Goal: Task Accomplishment & Management: Use online tool/utility

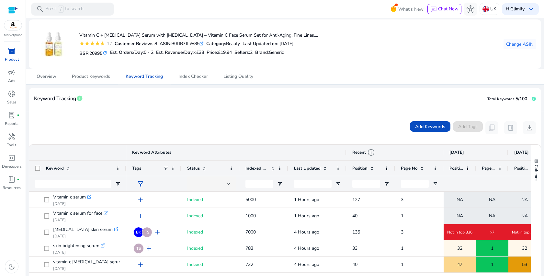
scroll to position [23, 0]
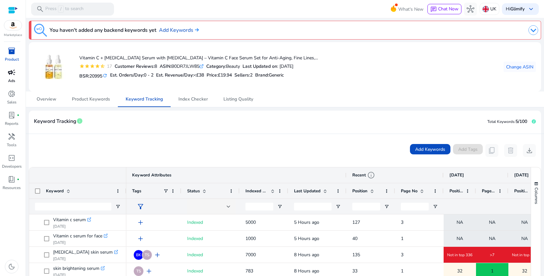
click at [12, 77] on div "campaign" at bounding box center [12, 72] width 18 height 10
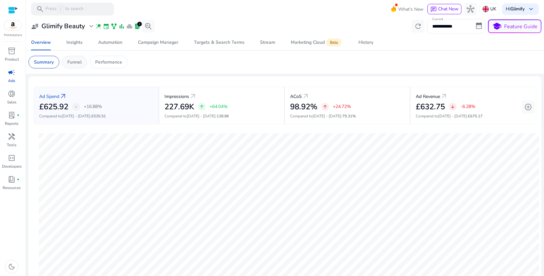
click at [80, 63] on p "Funnel" at bounding box center [74, 62] width 14 height 7
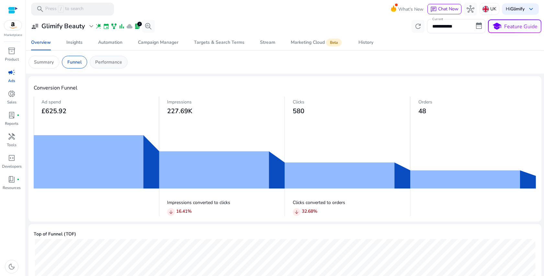
click at [115, 67] on div "Performance" at bounding box center [109, 62] width 38 height 13
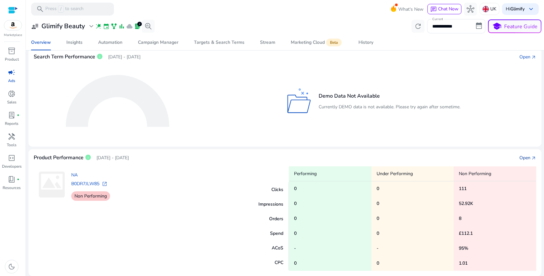
click at [524, 156] on div "Open" at bounding box center [524, 157] width 11 height 7
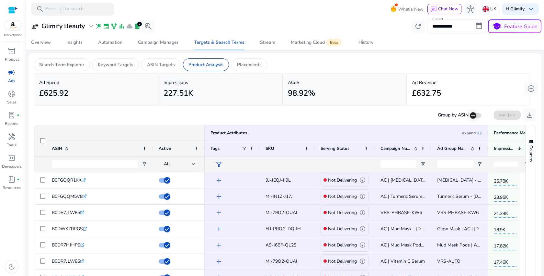
click at [470, 114] on icon "button" at bounding box center [473, 115] width 6 height 6
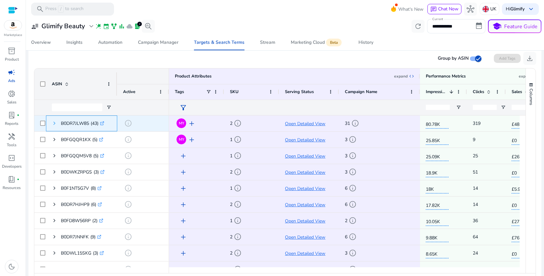
click at [55, 126] on span at bounding box center [54, 122] width 5 height 5
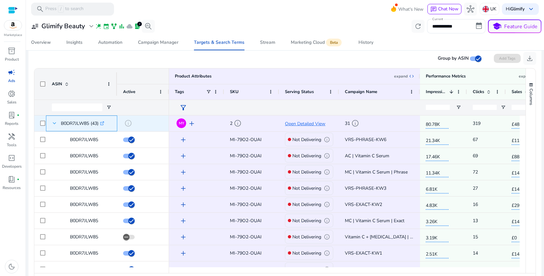
click at [55, 125] on span at bounding box center [54, 122] width 5 height 5
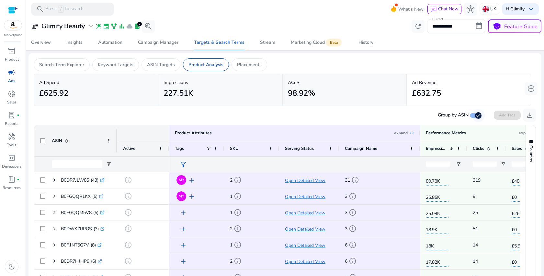
click at [475, 118] on span "button" at bounding box center [478, 115] width 6 height 6
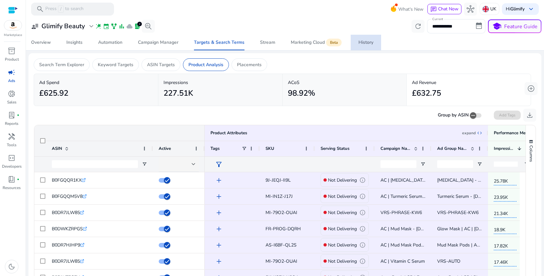
click at [369, 44] on div "History" at bounding box center [365, 42] width 15 height 5
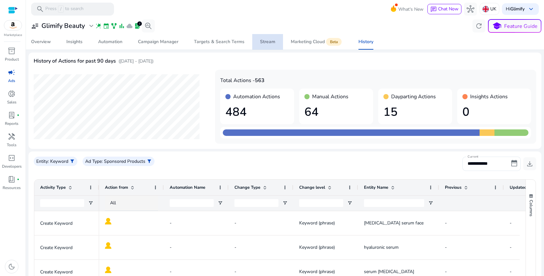
click at [272, 45] on span "Stream" at bounding box center [267, 42] width 15 height 16
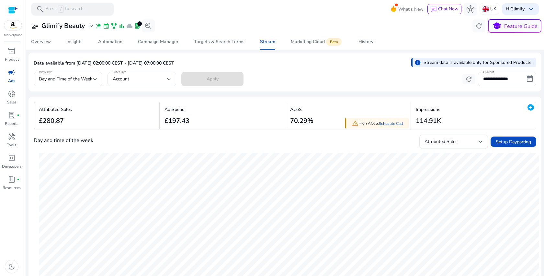
click at [17, 31] on div "Marketplace" at bounding box center [13, 19] width 26 height 38
click at [11, 92] on span "donut_small" at bounding box center [12, 94] width 8 height 8
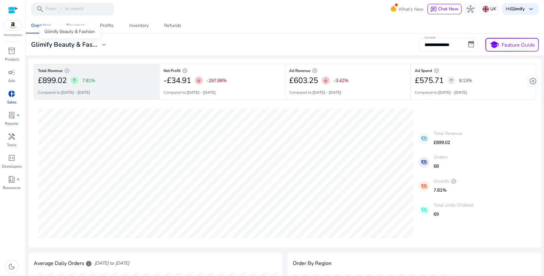
click at [103, 45] on span "expand_more" at bounding box center [104, 45] width 8 height 8
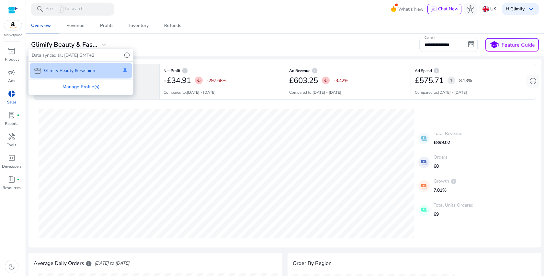
click at [12, 141] on div at bounding box center [272, 138] width 544 height 276
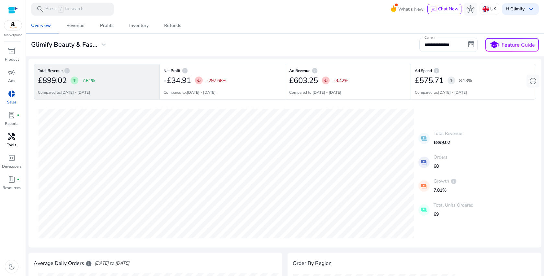
click at [12, 134] on span "handyman" at bounding box center [12, 136] width 8 height 8
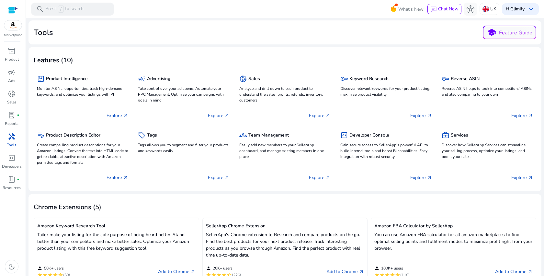
click at [12, 29] on img at bounding box center [12, 25] width 17 height 10
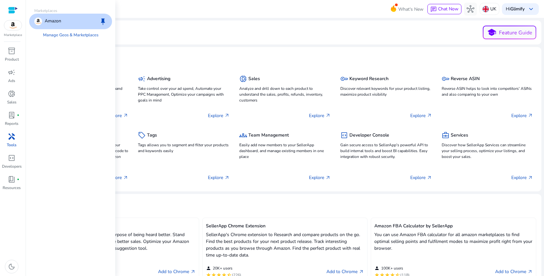
click at [15, 9] on div at bounding box center [13, 9] width 10 height 7
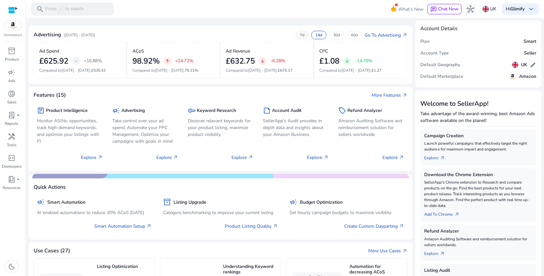
click at [300, 35] on p "7d" at bounding box center [302, 34] width 5 height 5
click at [315, 36] on p "14d" at bounding box center [318, 34] width 7 height 5
click at [333, 37] on p "30d" at bounding box center [336, 34] width 7 height 5
click at [347, 34] on div "60d" at bounding box center [354, 35] width 15 height 8
click at [300, 36] on p "7d" at bounding box center [302, 34] width 5 height 5
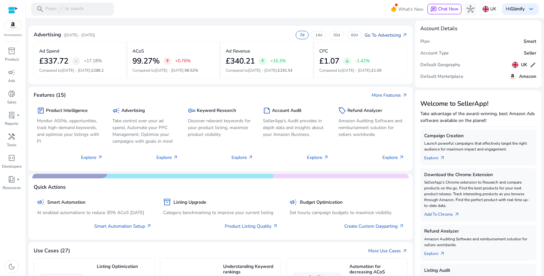
click at [397, 35] on link "Go To Advertising arrow_outward" at bounding box center [386, 35] width 43 height 7
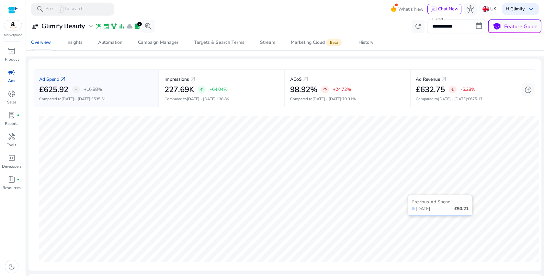
scroll to position [177, 0]
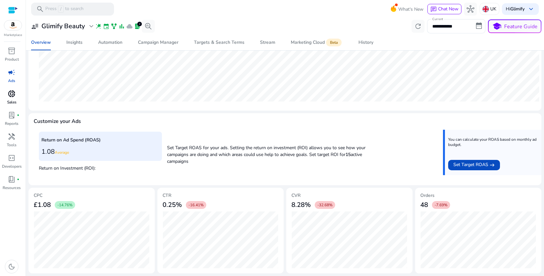
click at [12, 98] on div "donut_small" at bounding box center [12, 93] width 18 height 10
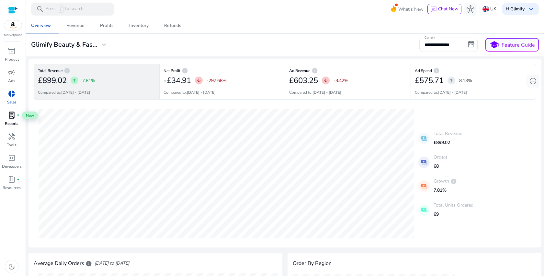
click at [15, 119] on span "lab_profile" at bounding box center [12, 115] width 8 height 8
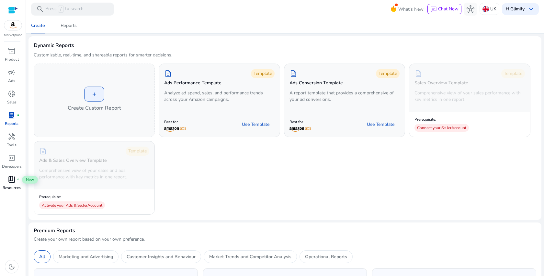
click at [16, 176] on div "book_4 fiber_manual_record" at bounding box center [12, 179] width 18 height 10
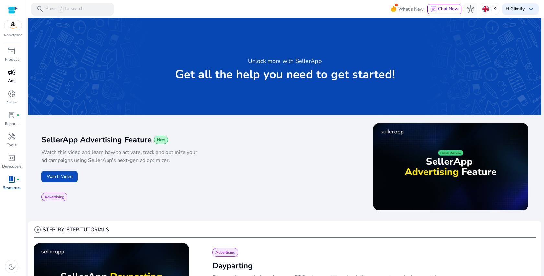
click at [13, 76] on span "campaign" at bounding box center [12, 72] width 8 height 8
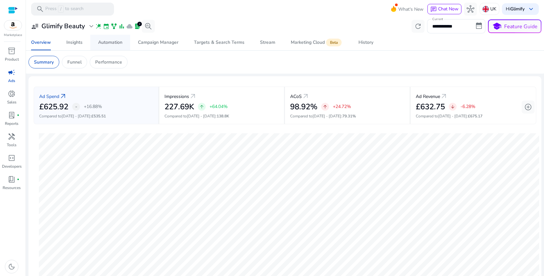
click at [106, 44] on div "Automation" at bounding box center [110, 42] width 24 height 5
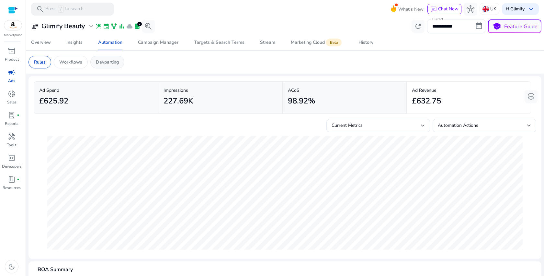
click at [106, 62] on p "Dayparting" at bounding box center [107, 62] width 23 height 7
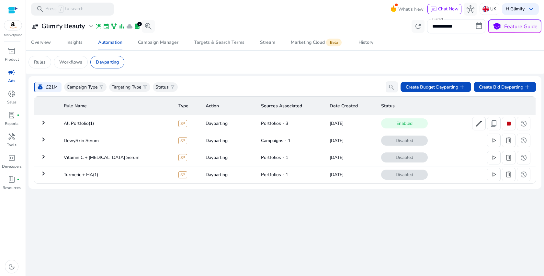
click at [44, 121] on mat-icon "keyboard_arrow_right" at bounding box center [44, 123] width 8 height 8
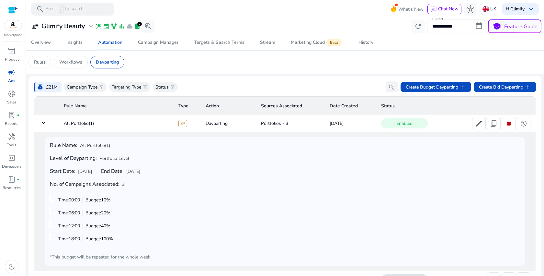
click at [44, 124] on mat-icon "keyboard_arrow_down" at bounding box center [44, 123] width 8 height 8
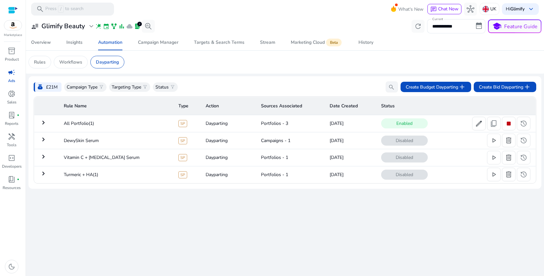
click at [43, 141] on mat-icon "keyboard_arrow_right" at bounding box center [44, 139] width 8 height 8
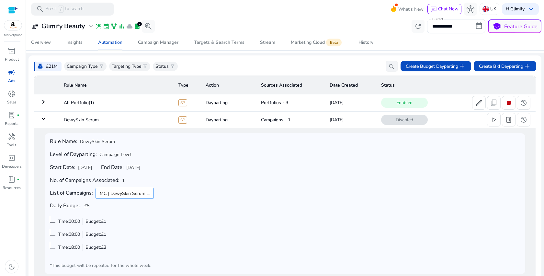
scroll to position [19, 0]
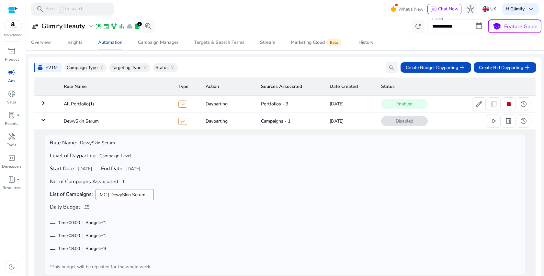
click at [44, 119] on mat-icon "keyboard_arrow_down" at bounding box center [44, 120] width 8 height 8
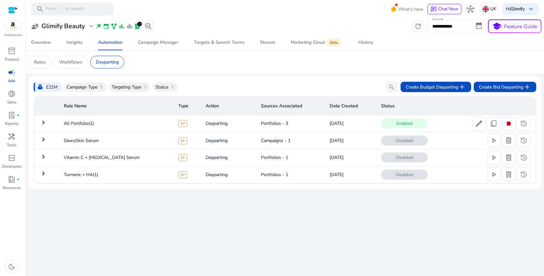
drag, startPoint x: 503, startPoint y: 141, endPoint x: 481, endPoint y: 152, distance: 24.3
click at [482, 153] on tbody "keyboard_arrow_right All Portfolio(1) SP Dayparting Portfolios - 3 [DATE] Enabl…" at bounding box center [285, 149] width 502 height 68
click at [492, 141] on span "play_arrow" at bounding box center [494, 140] width 8 height 8
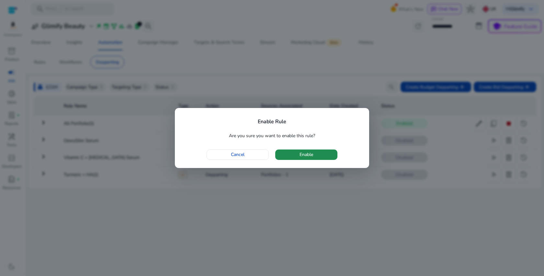
click at [310, 156] on span "Enable" at bounding box center [306, 154] width 14 height 7
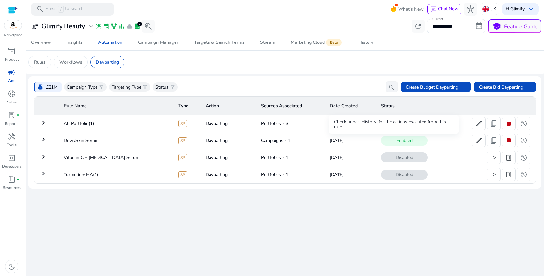
click at [386, 140] on span "Enabled" at bounding box center [404, 140] width 47 height 10
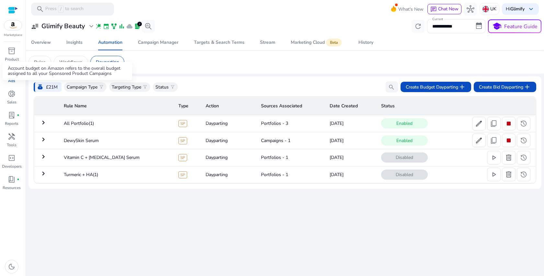
click at [49, 86] on p "£21M" at bounding box center [52, 87] width 12 height 7
click at [159, 86] on p "Status" at bounding box center [161, 87] width 13 height 7
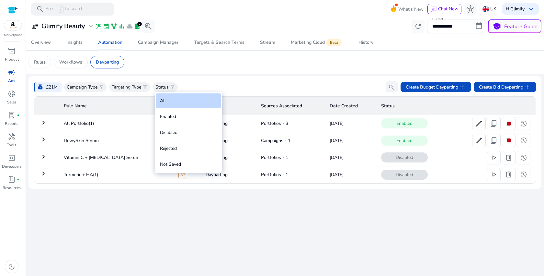
click at [180, 75] on div at bounding box center [272, 138] width 544 height 276
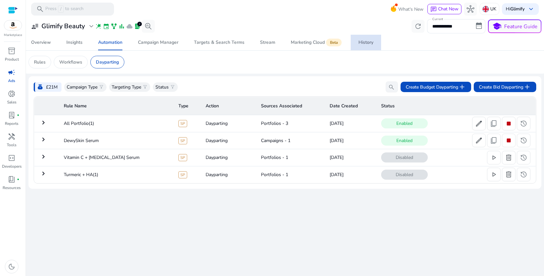
click at [365, 44] on div "History" at bounding box center [365, 42] width 15 height 5
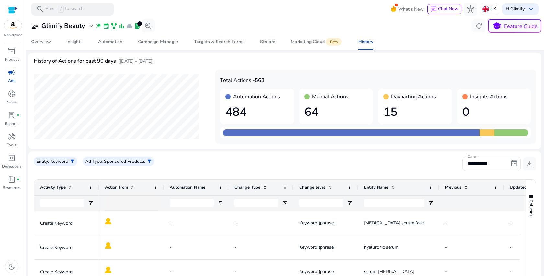
click at [240, 110] on h1 "484" at bounding box center [256, 112] width 63 height 14
click at [89, 30] on span "expand_more" at bounding box center [91, 26] width 8 height 8
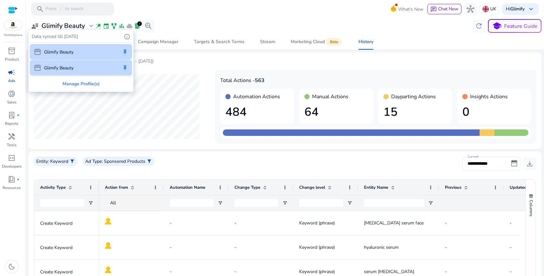
click at [90, 28] on div at bounding box center [272, 138] width 544 height 276
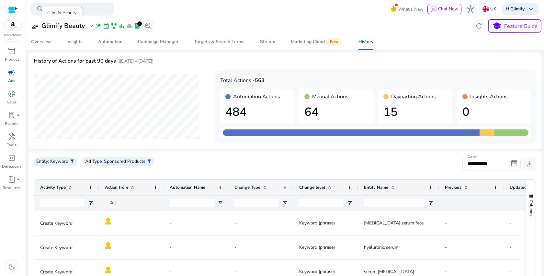
click at [90, 28] on span "expand_more" at bounding box center [91, 26] width 8 height 8
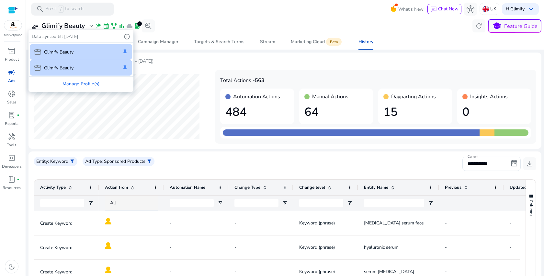
click at [86, 50] on div "storefront Glimify Beauty keep" at bounding box center [81, 52] width 102 height 16
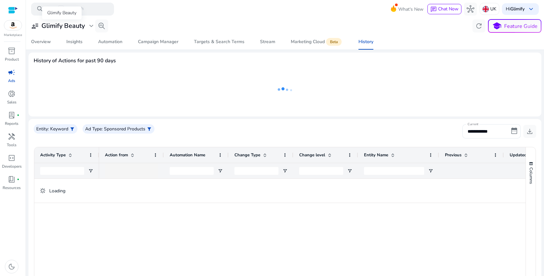
click at [93, 25] on span "expand_more" at bounding box center [91, 26] width 8 height 8
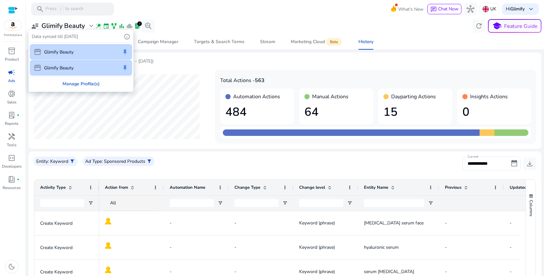
click at [83, 85] on div "Manage Profile(s)" at bounding box center [81, 83] width 104 height 15
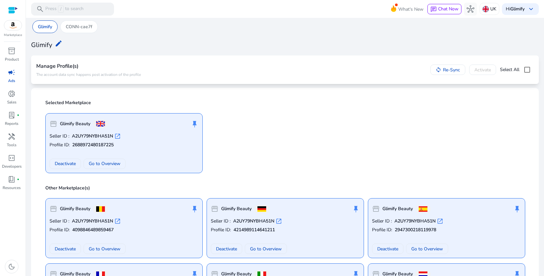
click at [198, 206] on div "push_pin" at bounding box center [195, 208] width 8 height 13
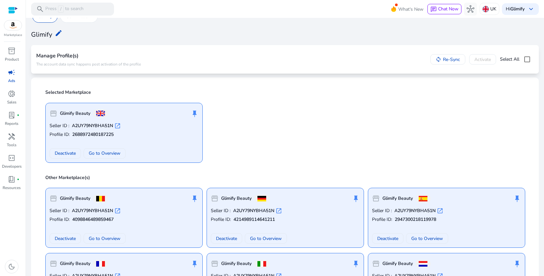
scroll to position [31, 0]
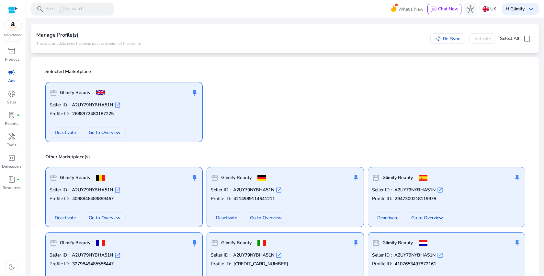
click at [194, 181] on div "push_pin" at bounding box center [195, 177] width 8 height 13
click at [194, 178] on div "push_pin" at bounding box center [195, 177] width 8 height 13
click at [194, 90] on div "push_pin" at bounding box center [195, 92] width 8 height 13
drag, startPoint x: 172, startPoint y: 168, endPoint x: 167, endPoint y: 205, distance: 37.1
click at [167, 205] on div "storefront Glimify Beauty push_pin Seller ID : A2UY79NYBHA51N open_in_new Profi…" at bounding box center [123, 197] width 157 height 60
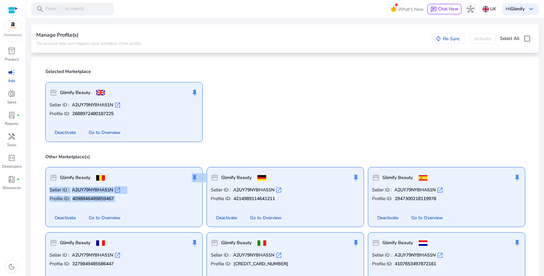
drag, startPoint x: 153, startPoint y: 178, endPoint x: 244, endPoint y: 81, distance: 132.9
click at [244, 82] on mat-card "Selected Marketplace storefront Glimify Beauty push_pin Seller ID : A2UY79NYBHA…" at bounding box center [285, 212] width 508 height 310
click at [241, 84] on div "storefront Glimify Beauty push_pin Seller ID : A2UY79NYBHA51N open_in_new Profi…" at bounding box center [284, 109] width 487 height 65
click at [195, 92] on div "push_pin" at bounding box center [195, 92] width 8 height 13
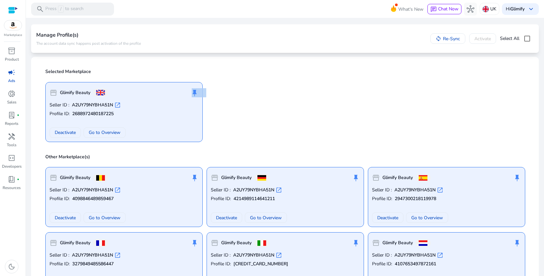
click at [195, 92] on div "push_pin" at bounding box center [195, 92] width 8 height 13
click at [216, 114] on div "storefront Glimify Beauty push_pin Seller ID : A2UY79NYBHA51N open_in_new Profi…" at bounding box center [284, 109] width 487 height 65
click at [196, 176] on div "push_pin" at bounding box center [195, 177] width 8 height 13
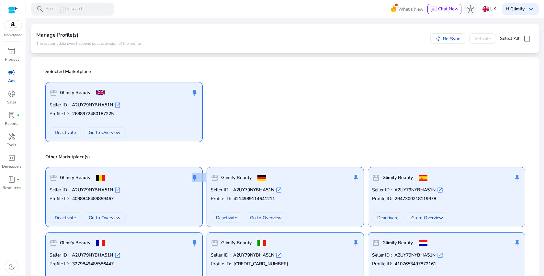
click at [196, 176] on div "push_pin" at bounding box center [195, 177] width 8 height 13
click at [252, 117] on div "storefront Glimify Beauty push_pin Seller ID : A2UY79NYBHA51N open_in_new Profi…" at bounding box center [284, 109] width 487 height 65
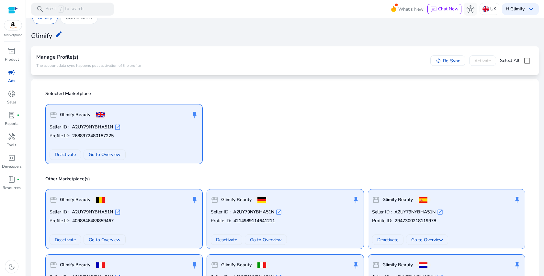
scroll to position [0, 0]
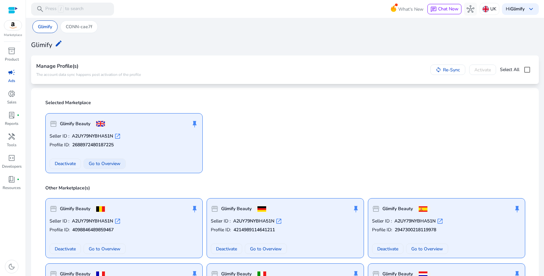
click at [115, 164] on span "Go to Overview" at bounding box center [105, 163] width 32 height 7
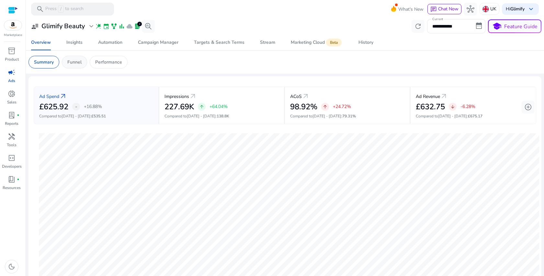
click at [80, 64] on p "Funnel" at bounding box center [74, 62] width 14 height 7
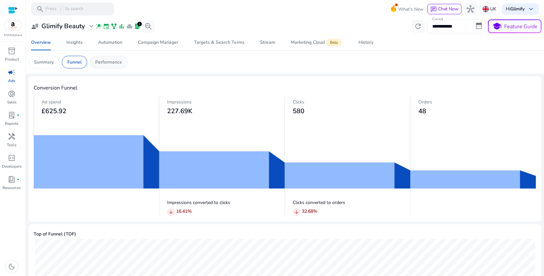
click at [100, 64] on p "Performance" at bounding box center [108, 62] width 27 height 7
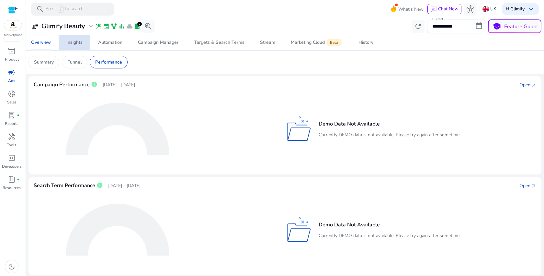
click at [76, 43] on div "Insights" at bounding box center [74, 42] width 16 height 5
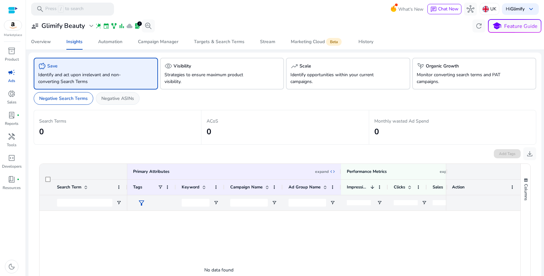
click at [115, 100] on p "Negative ASINs" at bounding box center [117, 98] width 33 height 7
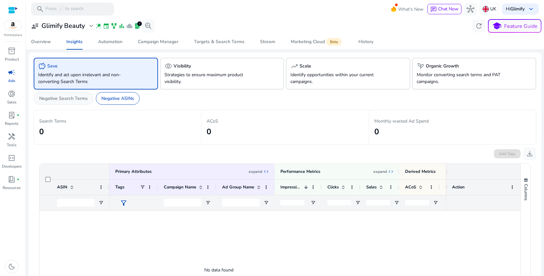
click at [72, 104] on div "Negative Search Terms" at bounding box center [64, 98] width 60 height 13
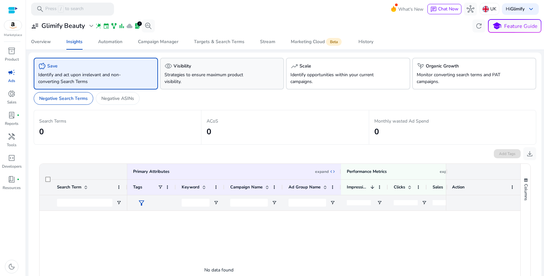
click at [193, 75] on p "Strategies to ensure maximum product visibility." at bounding box center [212, 78] width 96 height 14
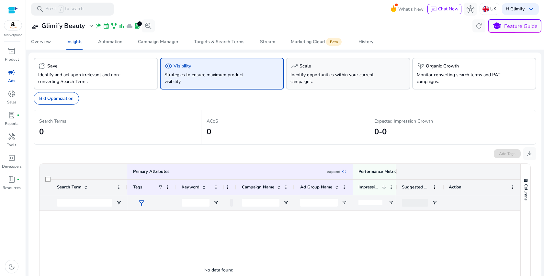
click at [334, 78] on p "Identify opportunities within your current campaigns." at bounding box center [338, 78] width 96 height 14
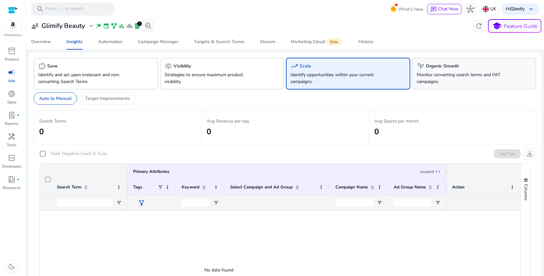
click at [426, 81] on p "Monitor converting search terms and PAT campaigns." at bounding box center [465, 78] width 96 height 14
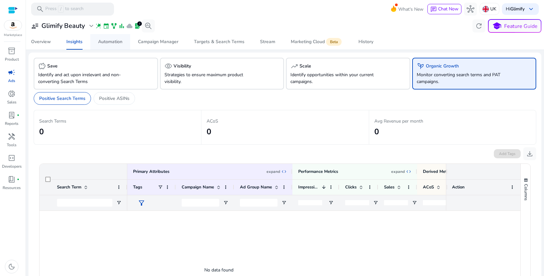
click at [120, 46] on span "Automation" at bounding box center [110, 42] width 24 height 16
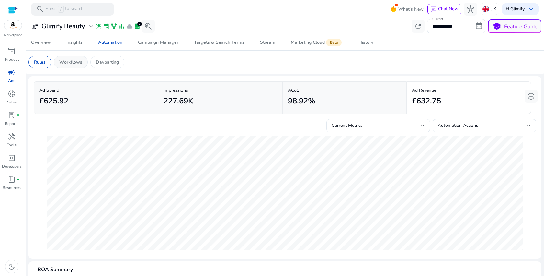
click at [74, 66] on div "Workflows" at bounding box center [71, 62] width 34 height 13
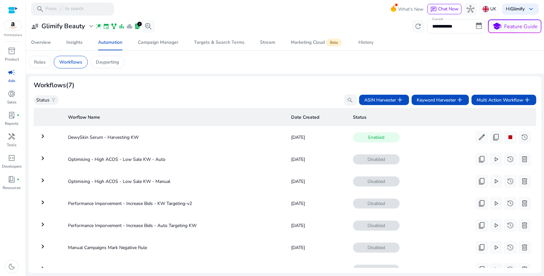
click at [43, 136] on mat-icon "keyboard_arrow_right" at bounding box center [43, 136] width 8 height 8
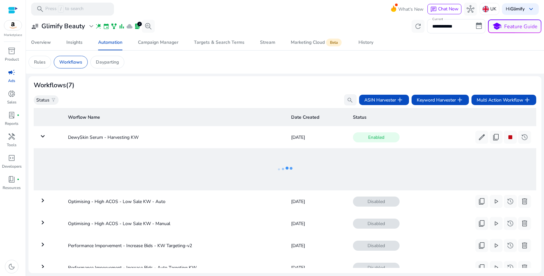
scroll to position [23, 0]
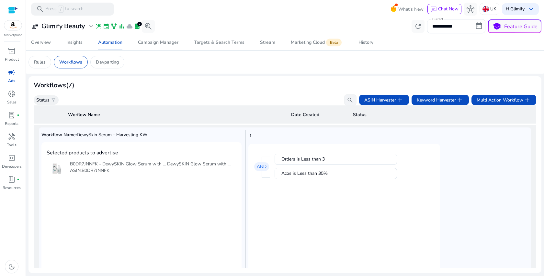
click at [260, 168] on p "AND" at bounding box center [261, 166] width 15 height 9
click at [139, 172] on div "ASIN: B0DR7JNNFK" at bounding box center [150, 170] width 161 height 6
click at [306, 116] on th "Date Created" at bounding box center [317, 114] width 62 height 18
click at [68, 65] on div "Workflows" at bounding box center [71, 62] width 34 height 13
click at [114, 65] on div "Dayparting" at bounding box center [107, 62] width 34 height 13
